Goal: Information Seeking & Learning: Understand process/instructions

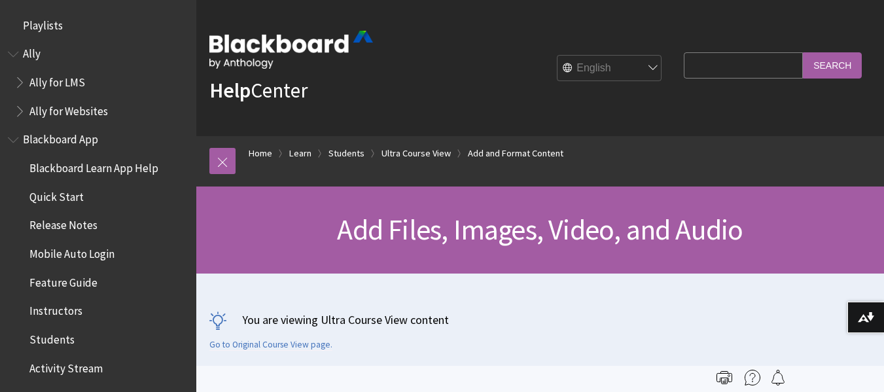
scroll to position [1574, 0]
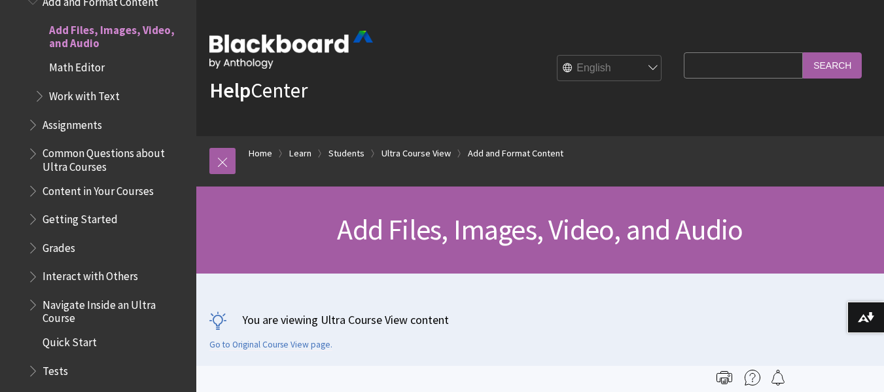
drag, startPoint x: 0, startPoint y: 0, endPoint x: 682, endPoint y: 70, distance: 685.8
click at [684, 70] on input "Search Query" at bounding box center [743, 65] width 119 height 26
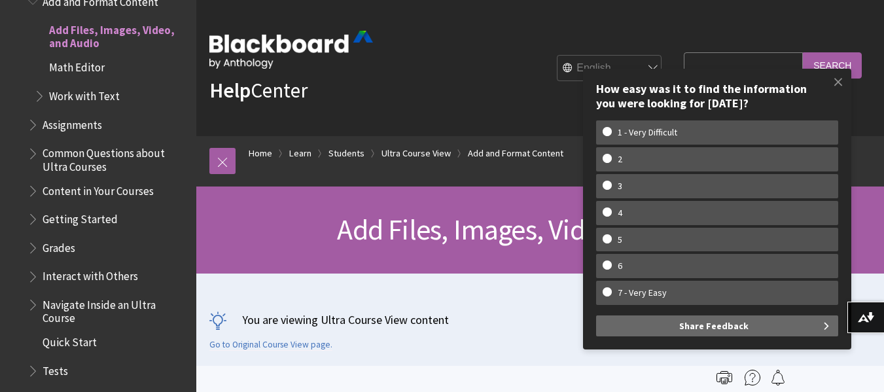
click at [682, 70] on w-div "How easy was it to find the information you were looking for today? How easy wa…" at bounding box center [717, 209] width 268 height 281
click at [695, 65] on input "Search Query" at bounding box center [743, 65] width 119 height 26
type input "calculate grades"
click at [803, 52] on input "Search" at bounding box center [832, 65] width 59 height 26
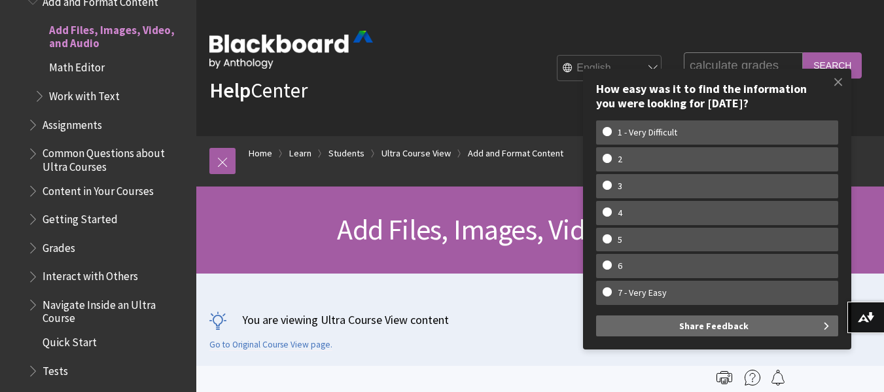
click at [803, 52] on input "Search" at bounding box center [832, 65] width 59 height 26
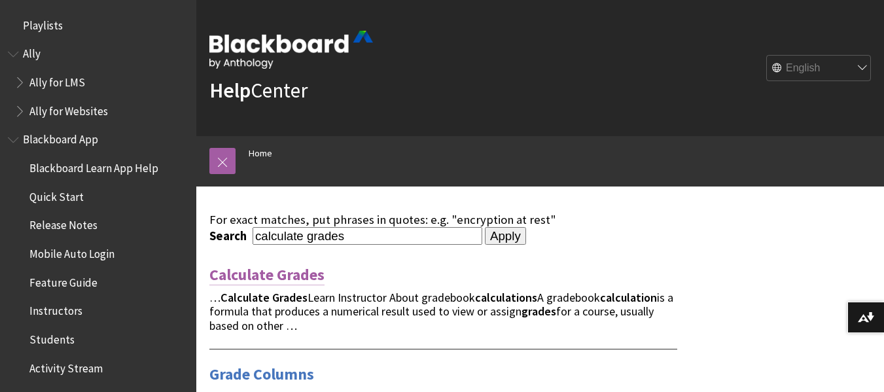
click at [281, 275] on link "Calculate Grades" at bounding box center [266, 274] width 115 height 21
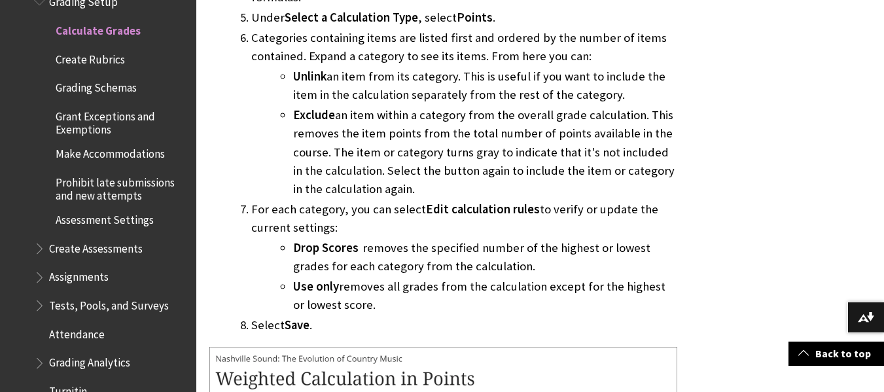
scroll to position [4257, 0]
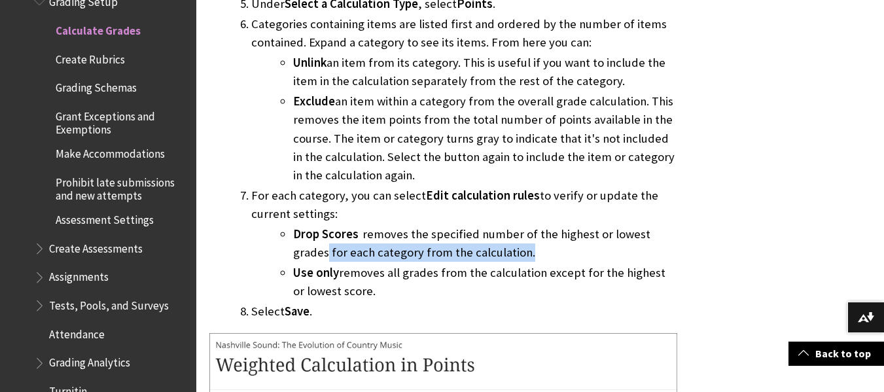
drag, startPoint x: 882, startPoint y: 222, endPoint x: 881, endPoint y: 237, distance: 15.1
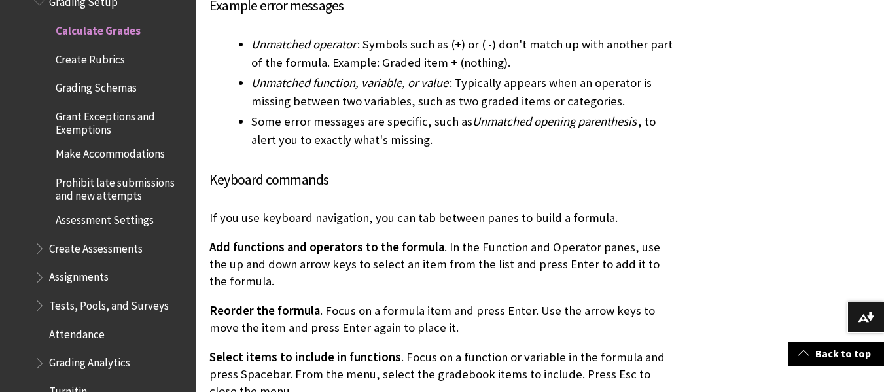
scroll to position [6878, 0]
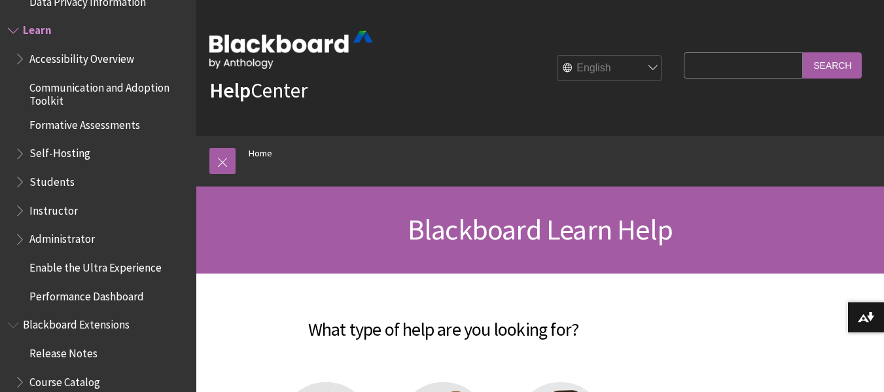
click at [693, 62] on input "Search Query" at bounding box center [743, 65] width 119 height 26
type input "calculate grades"
click at [822, 63] on input "Search" at bounding box center [832, 65] width 59 height 26
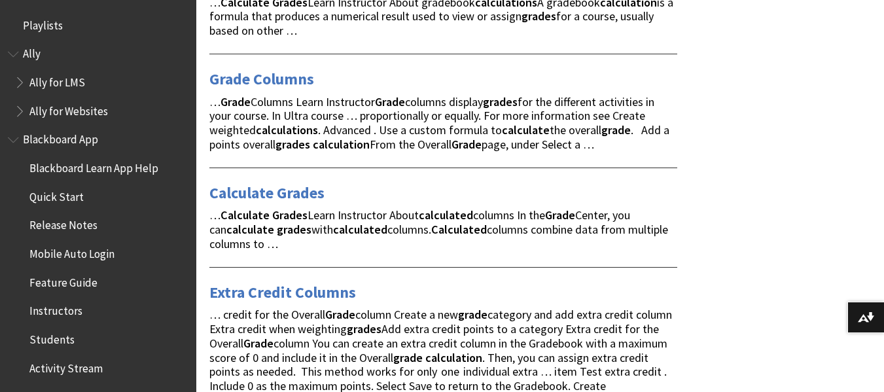
scroll to position [301, 0]
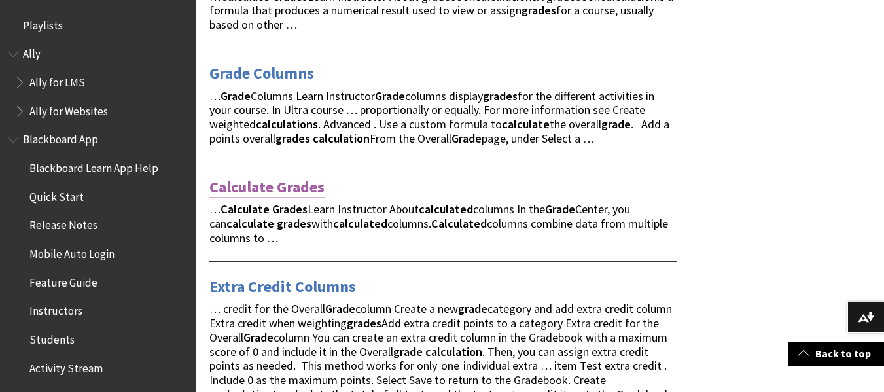
click at [260, 182] on link "Calculate Grades" at bounding box center [266, 187] width 115 height 21
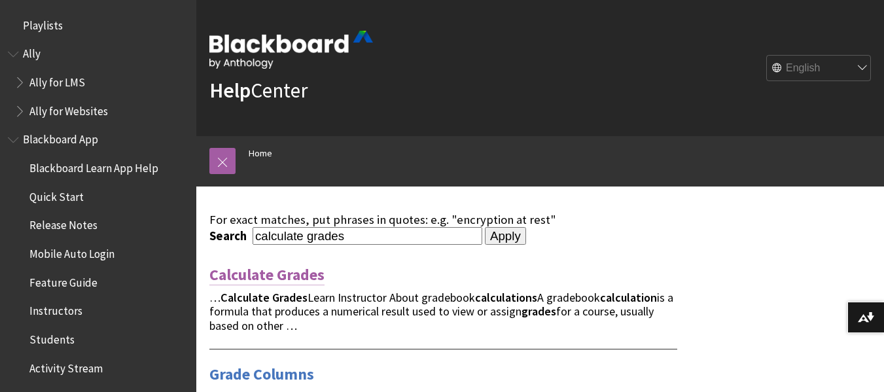
click at [292, 269] on link "Calculate Grades" at bounding box center [266, 274] width 115 height 21
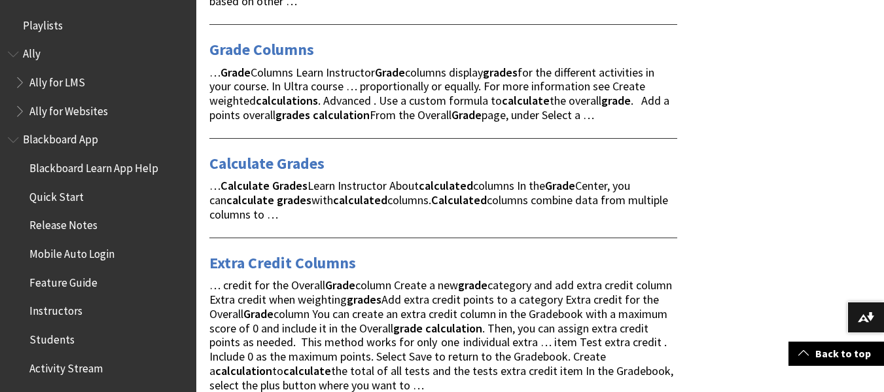
scroll to position [330, 0]
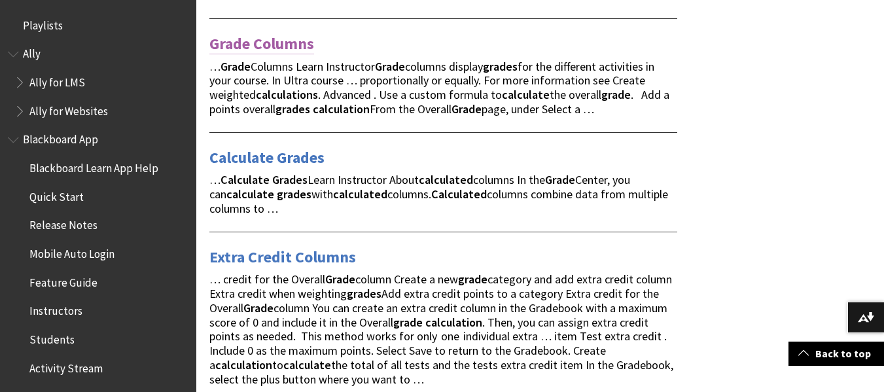
click at [278, 43] on link "Grade Columns" at bounding box center [261, 43] width 105 height 21
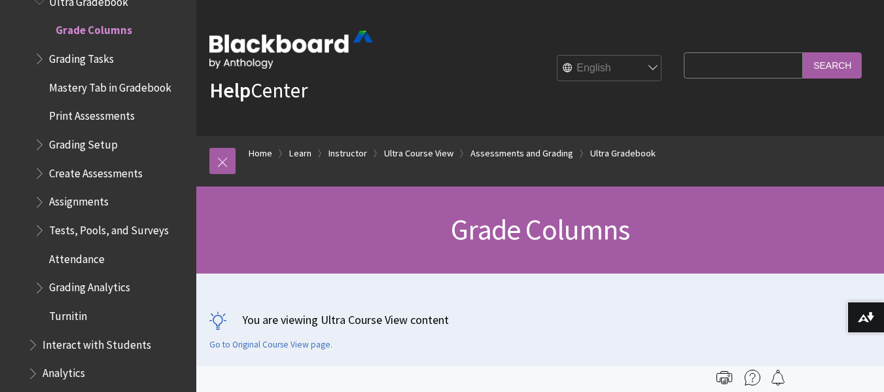
click at [693, 331] on div "You are viewing Ultra Course View content Go to Original Course View page." at bounding box center [539, 330] width 661 height 39
